Goal: Transaction & Acquisition: Book appointment/travel/reservation

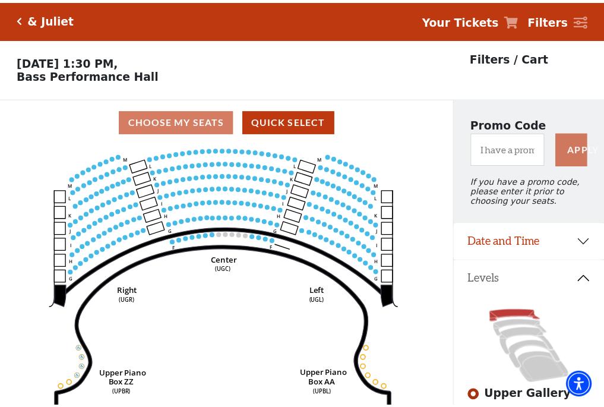
scroll to position [55, 0]
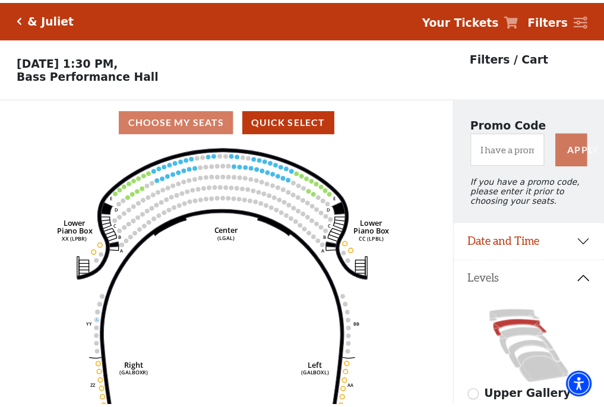
scroll to position [55, 0]
